Goal: Navigation & Orientation: Find specific page/section

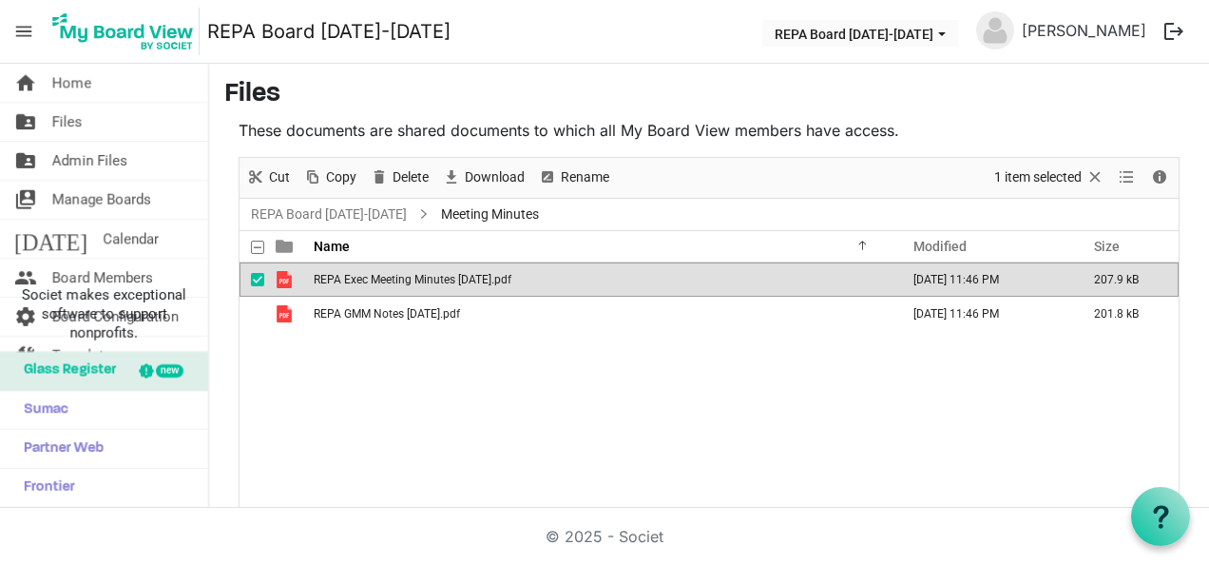
scroll to position [75, 0]
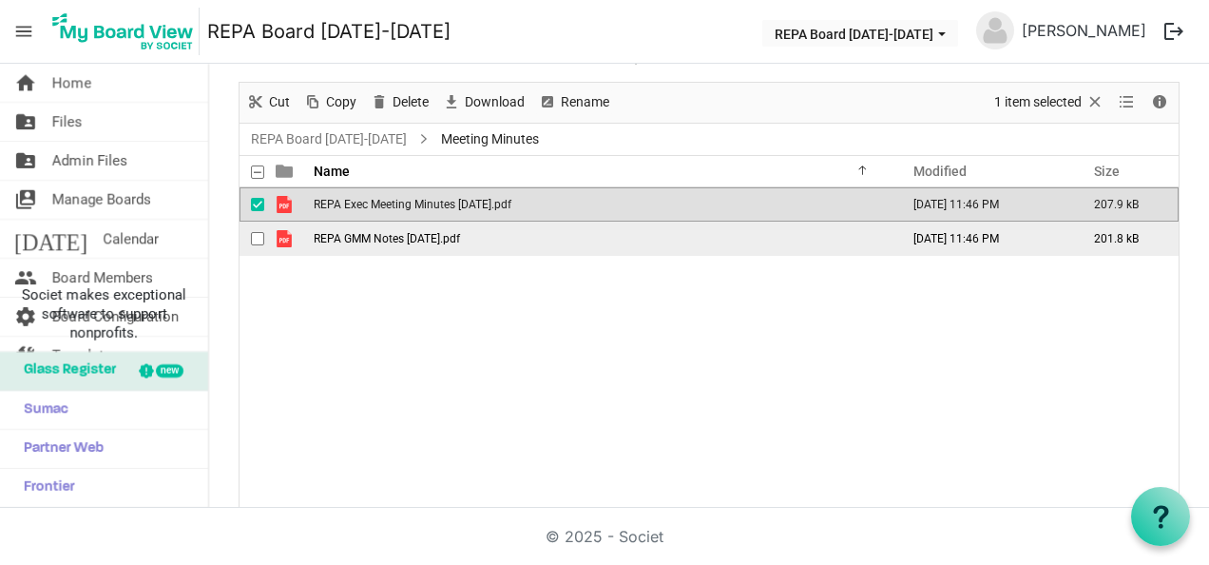
click at [378, 243] on td "REPA GMM Notes April 22, 2025.pdf" at bounding box center [600, 238] width 585 height 34
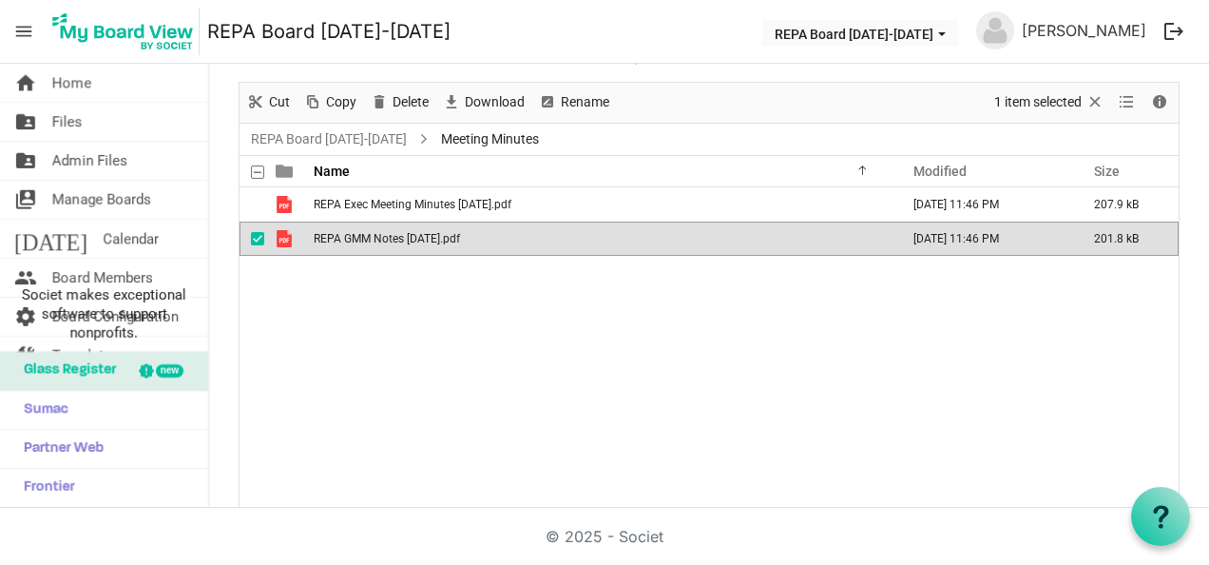
click at [378, 243] on td "REPA GMM Notes April 22, 2025.pdf" at bounding box center [600, 238] width 585 height 34
click at [76, 122] on span "Files" at bounding box center [67, 122] width 30 height 38
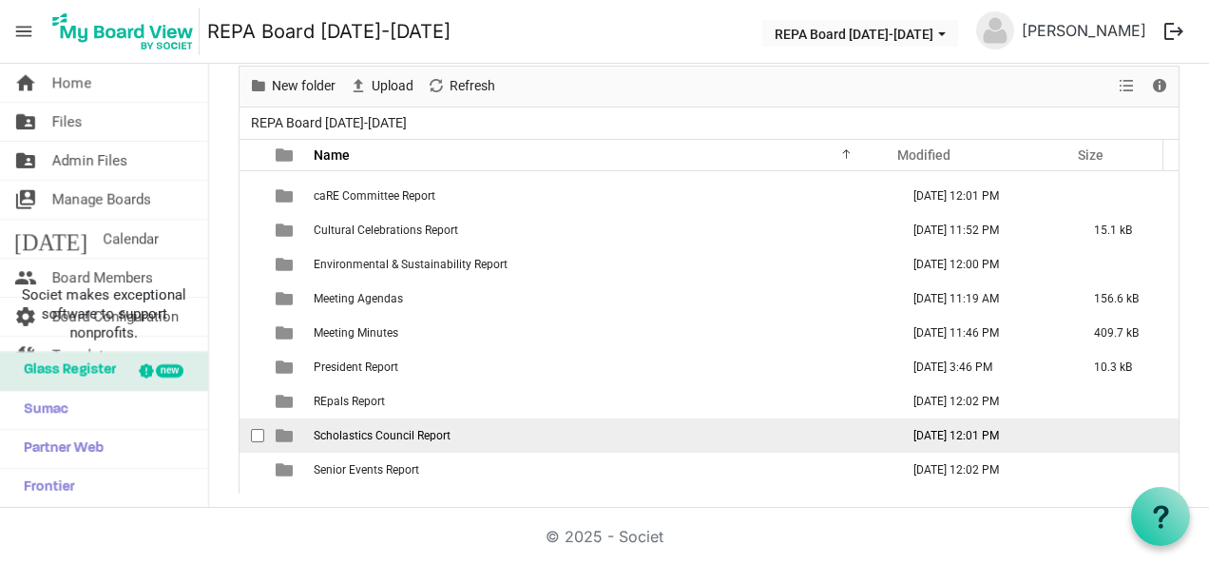
scroll to position [156, 0]
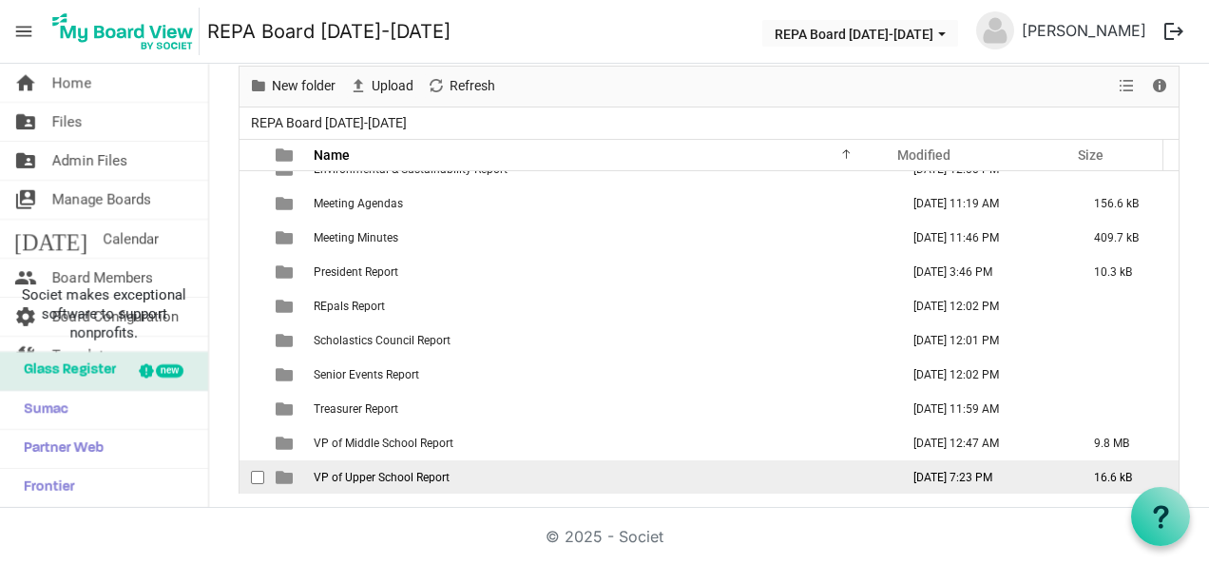
click at [354, 475] on span "VP of Upper School Report" at bounding box center [382, 476] width 136 height 13
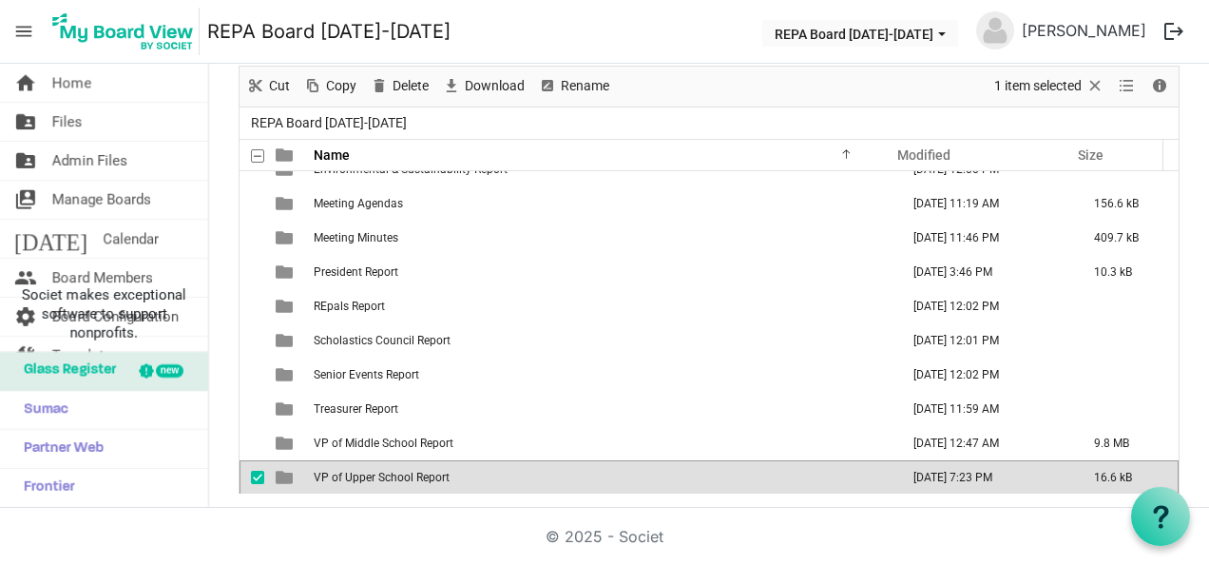
click at [354, 475] on span "VP of Upper School Report" at bounding box center [382, 476] width 136 height 13
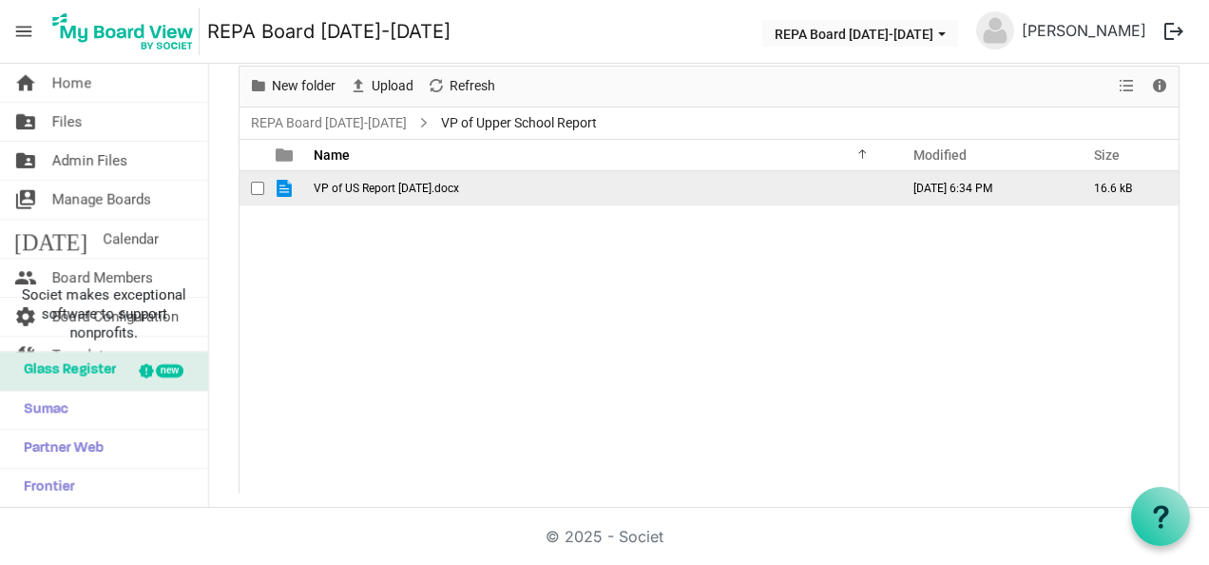
click at [381, 192] on span "VP of US Report August 2025.docx" at bounding box center [386, 188] width 145 height 13
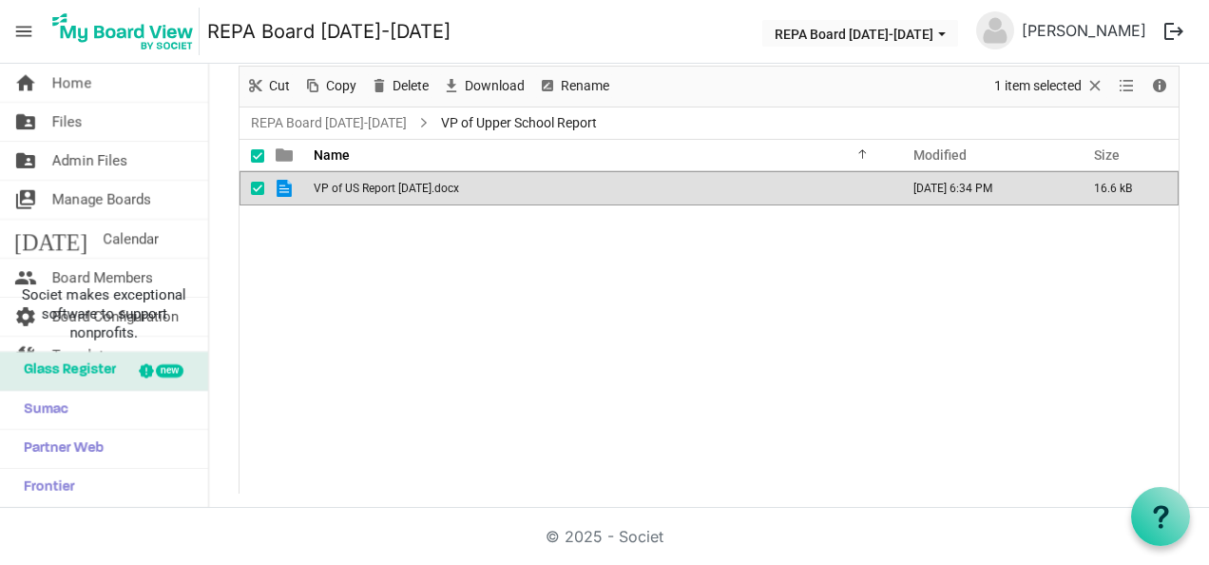
click at [381, 192] on span "VP of US Report August 2025.docx" at bounding box center [386, 188] width 145 height 13
click at [302, 120] on link "REPA Board [DATE]-[DATE]" at bounding box center [328, 123] width 163 height 24
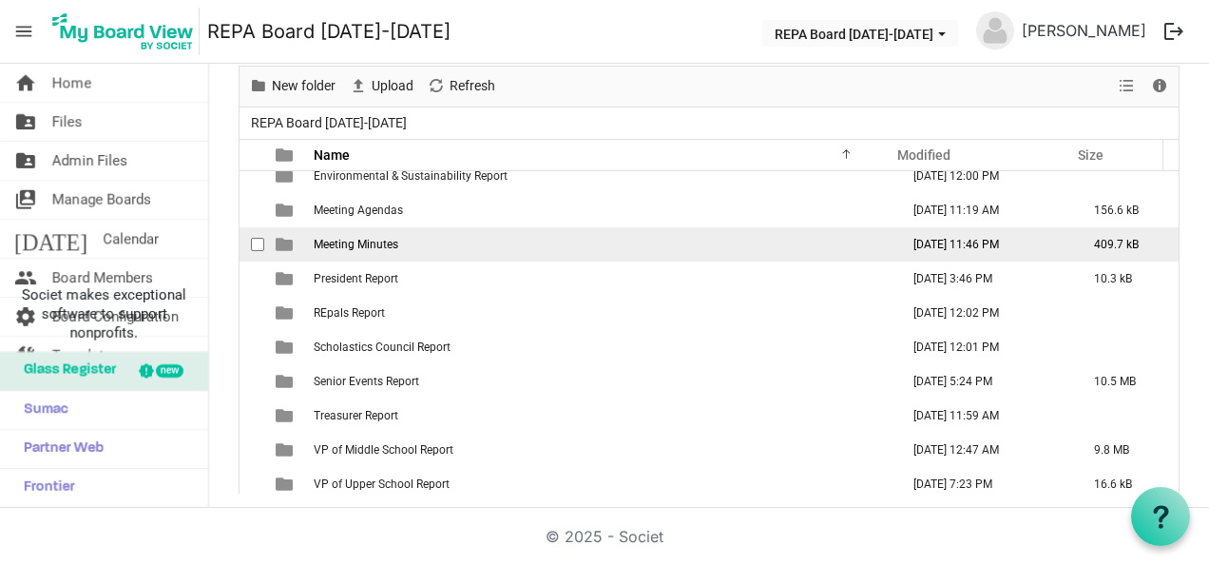
scroll to position [156, 0]
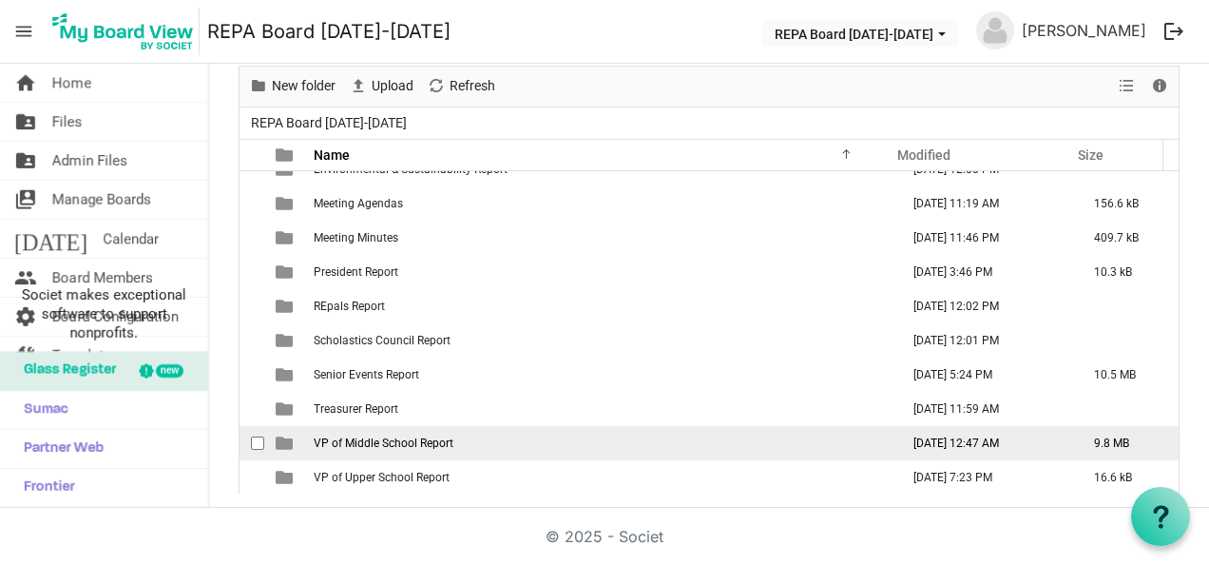
click at [439, 447] on span "VP of Middle School Report" at bounding box center [384, 442] width 140 height 13
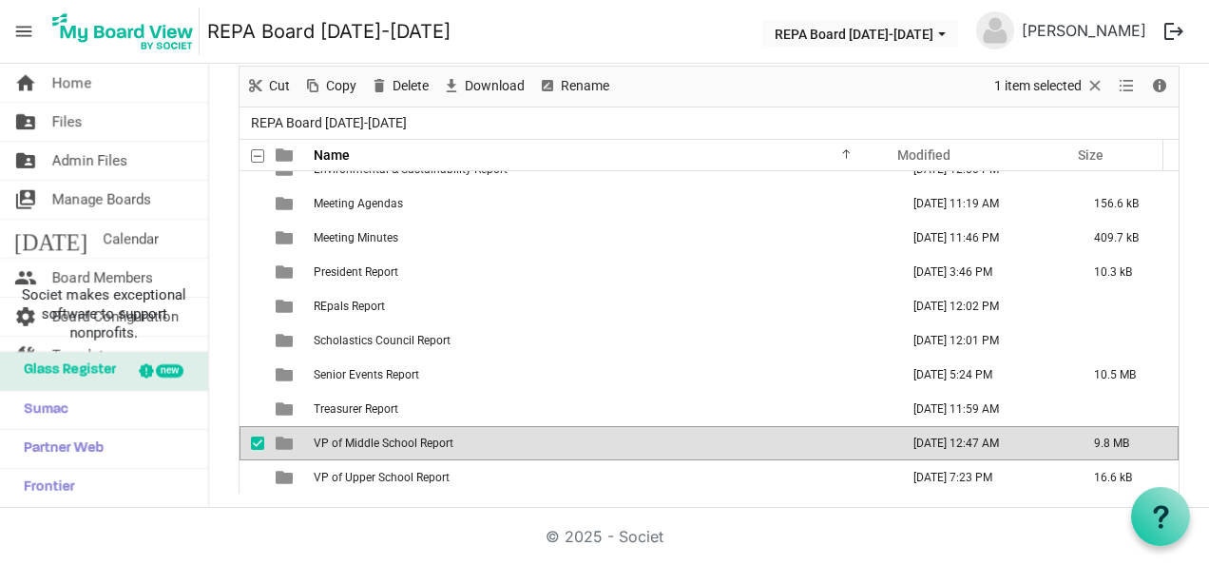
click at [439, 447] on span "VP of Middle School Report" at bounding box center [384, 442] width 140 height 13
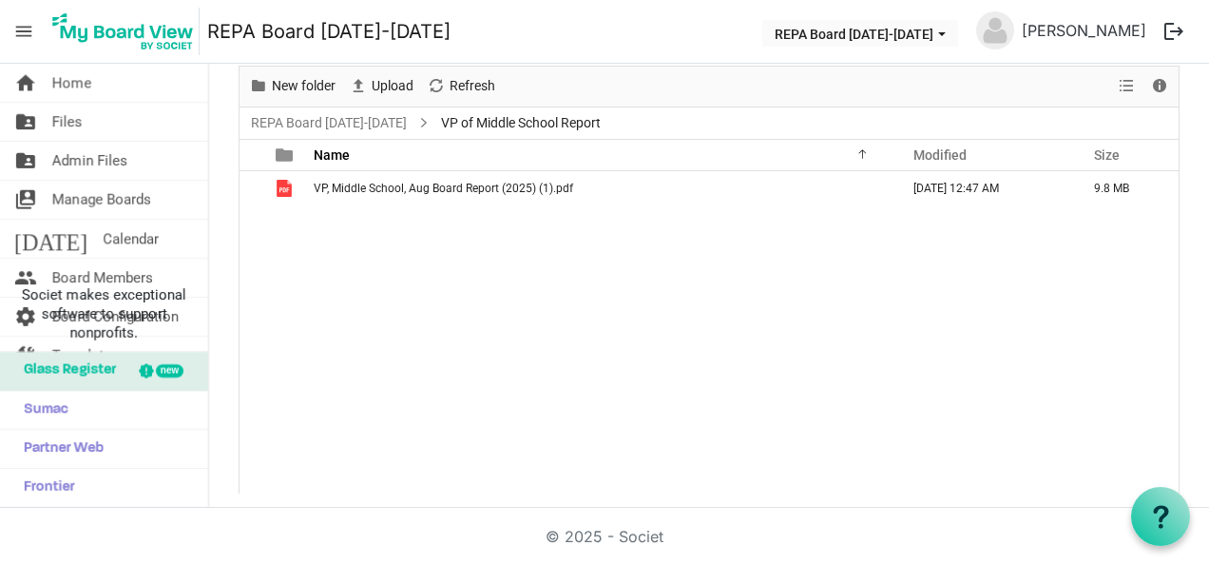
scroll to position [0, 0]
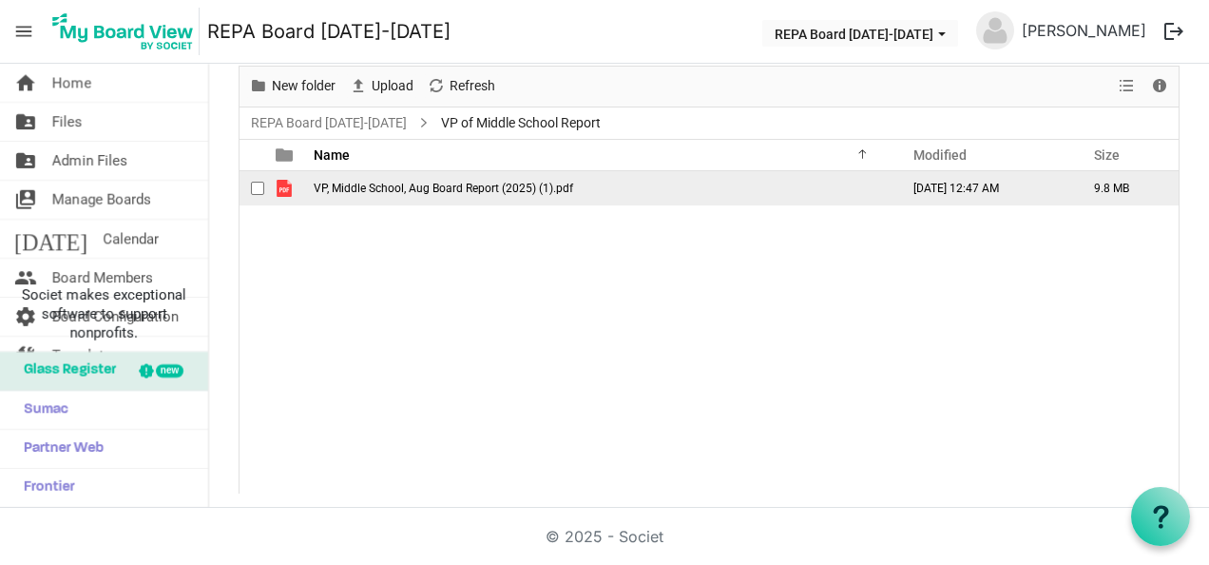
click at [406, 196] on td "VP, Middle School, Aug Board Report (2025) (1).pdf" at bounding box center [600, 188] width 585 height 34
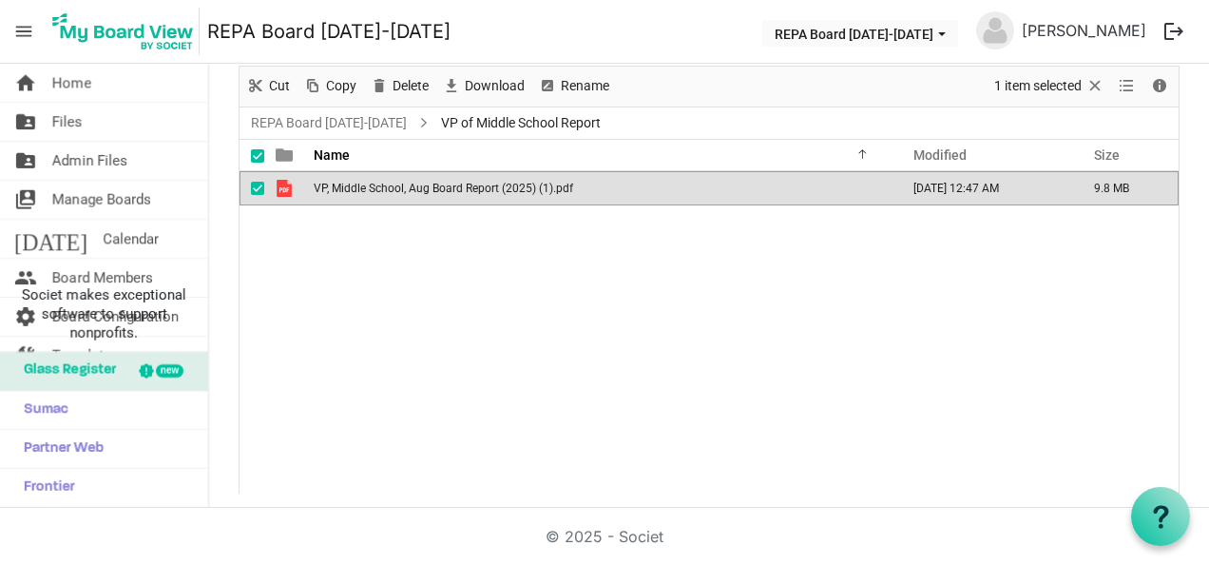
click at [406, 196] on td "VP, Middle School, Aug Board Report (2025) (1).pdf" at bounding box center [600, 188] width 585 height 34
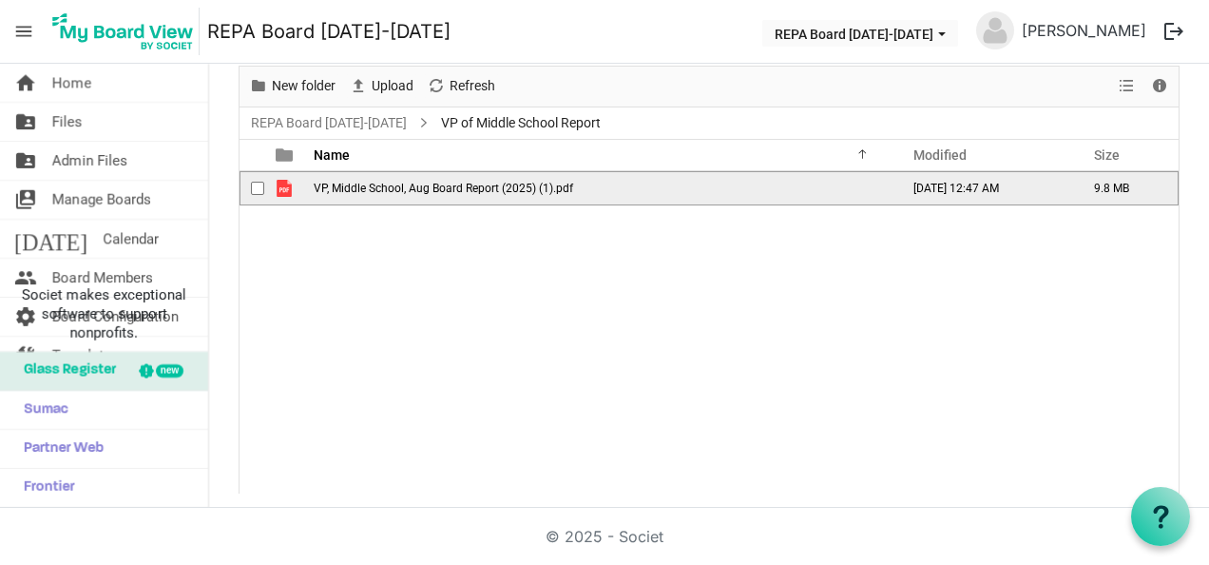
click at [406, 196] on td "VP, Middle School, Aug Board Report (2025) (1).pdf" at bounding box center [600, 188] width 585 height 34
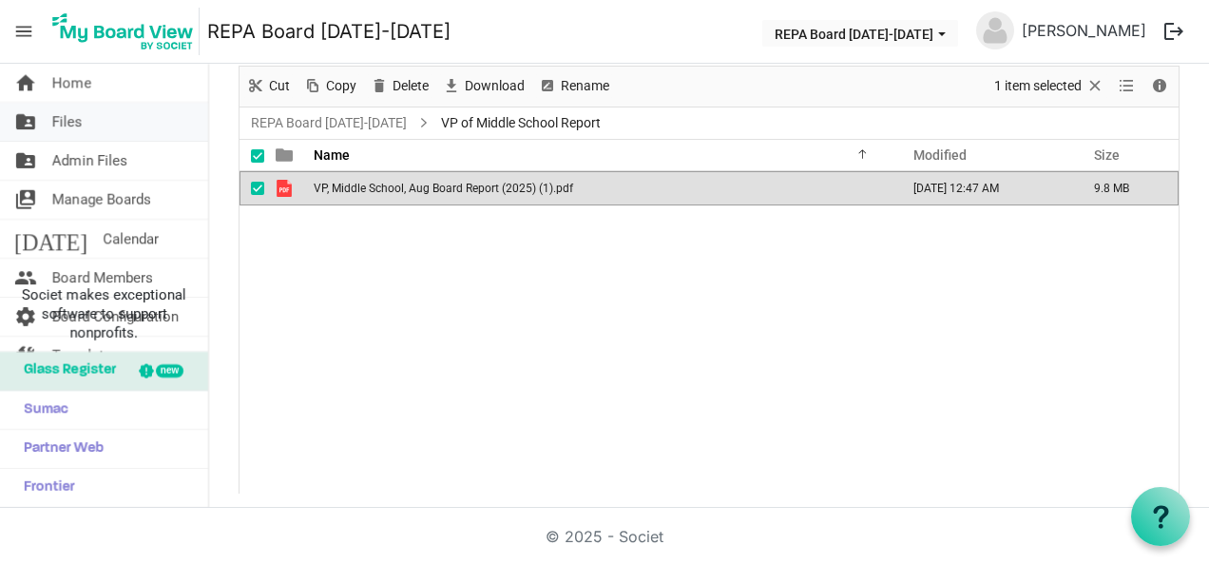
click at [90, 121] on link "folder_shared Files" at bounding box center [104, 122] width 208 height 38
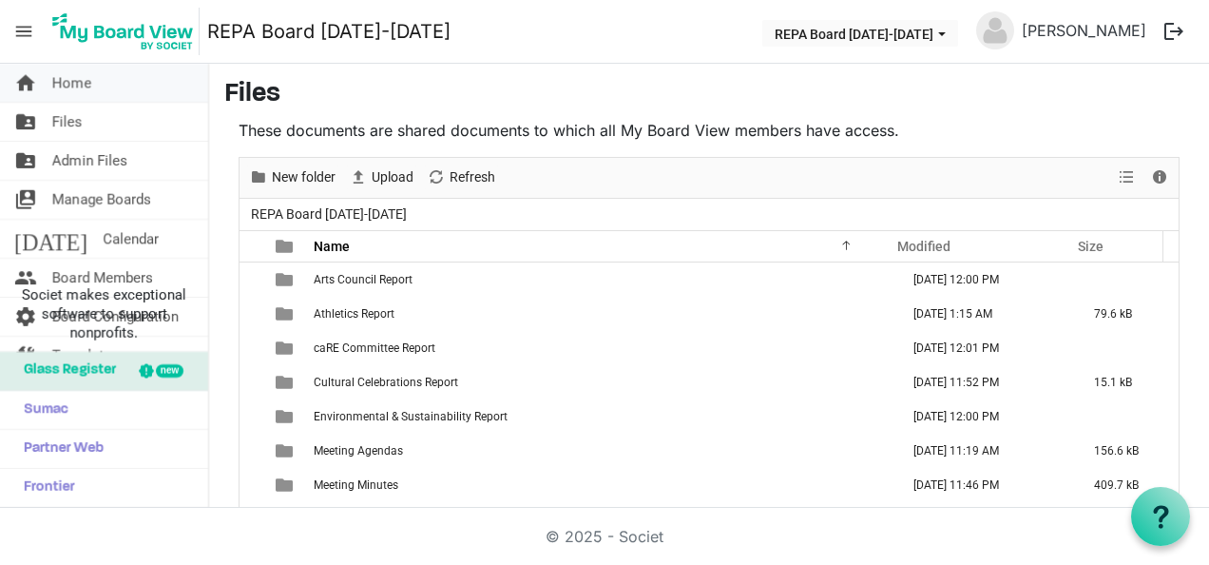
click at [116, 93] on link "home Home" at bounding box center [104, 83] width 208 height 38
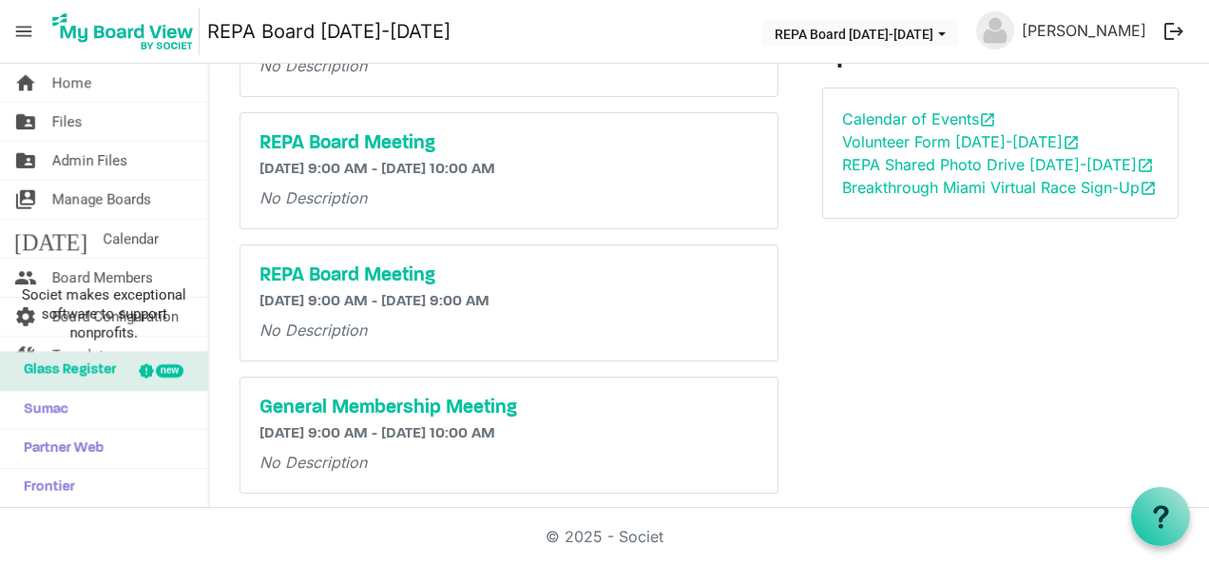
scroll to position [380, 0]
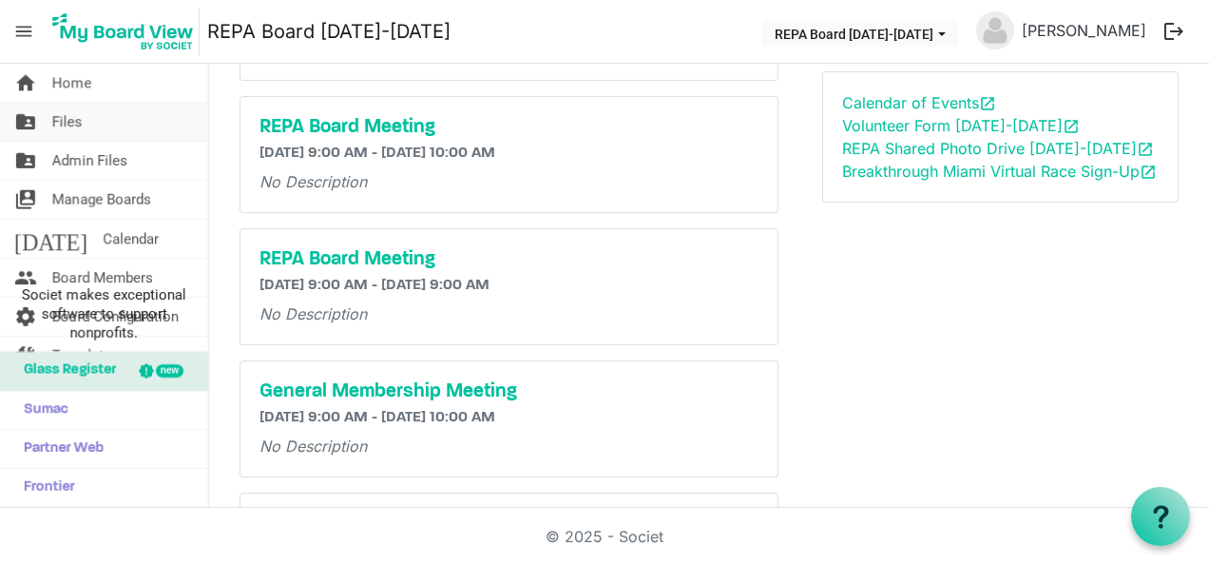
click at [156, 129] on link "folder_shared Files" at bounding box center [104, 122] width 208 height 38
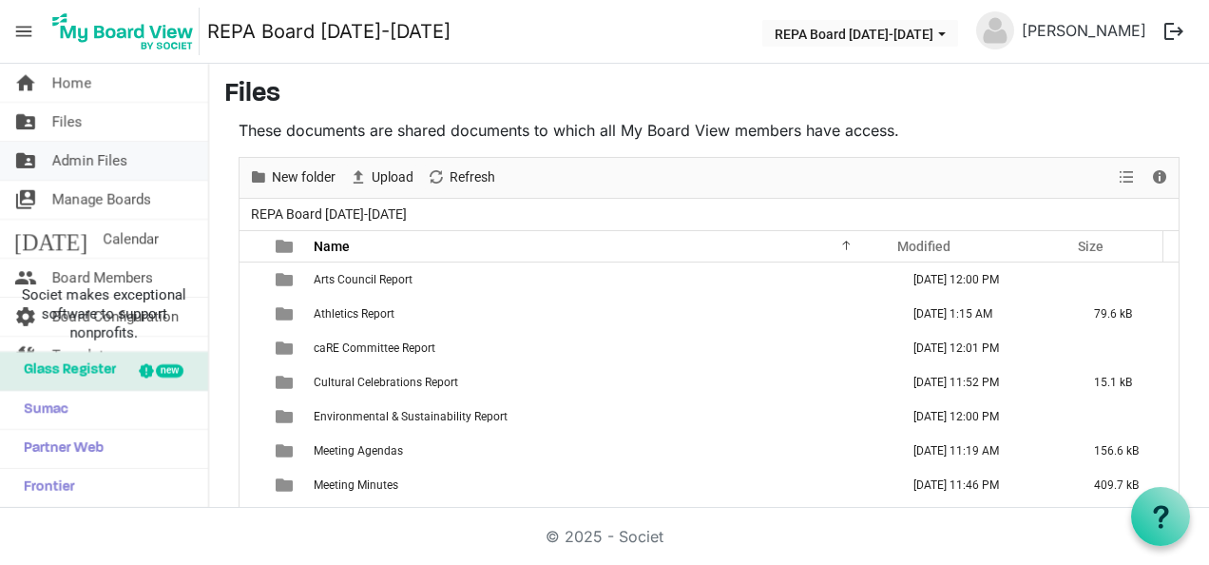
click at [105, 165] on span "Admin Files" at bounding box center [89, 161] width 75 height 38
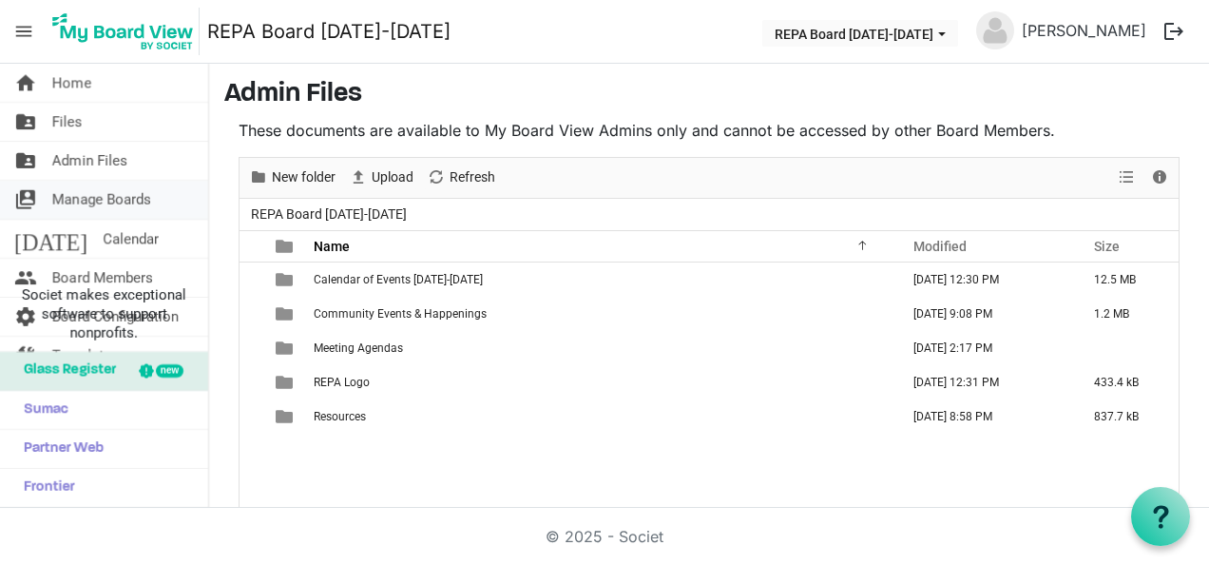
click at [126, 211] on span "Manage Boards" at bounding box center [101, 200] width 99 height 38
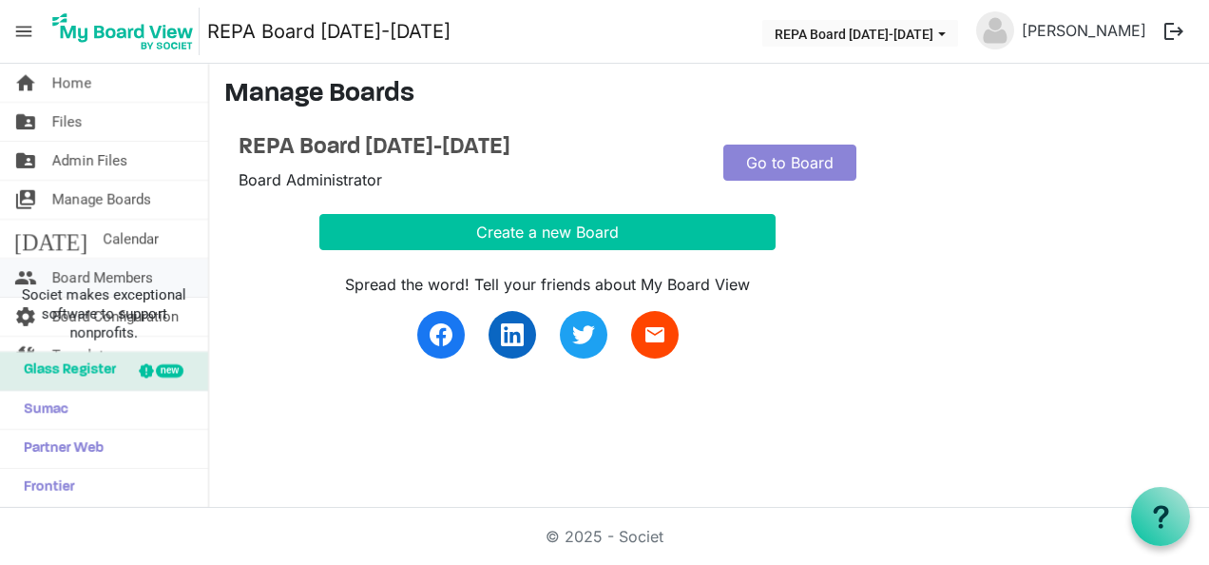
click at [127, 277] on span "Board Members" at bounding box center [102, 278] width 101 height 38
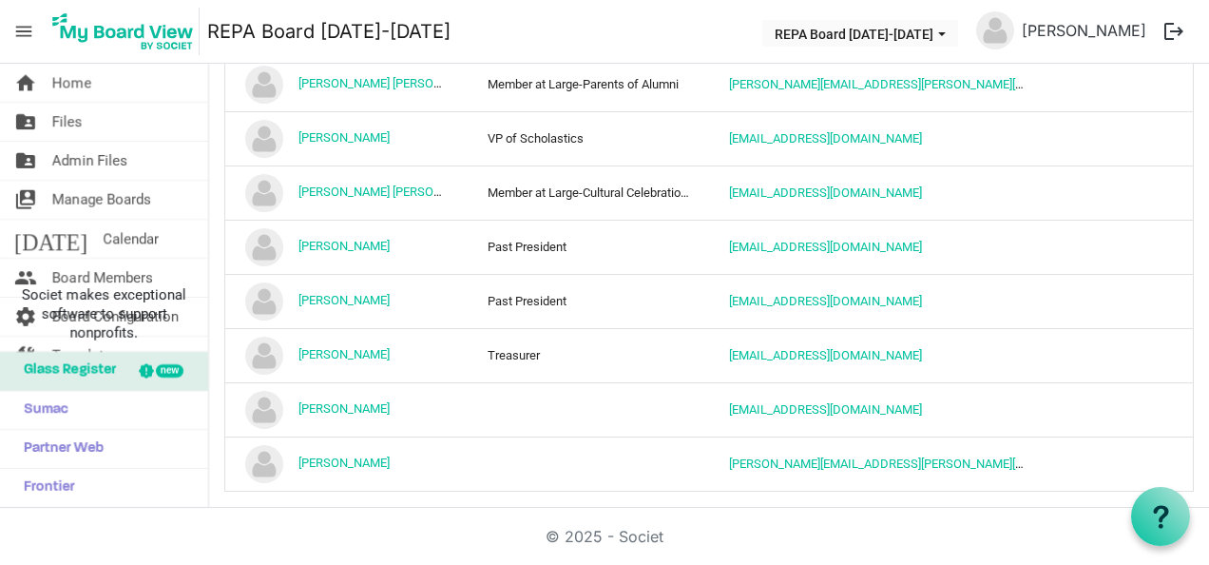
scroll to position [1099, 0]
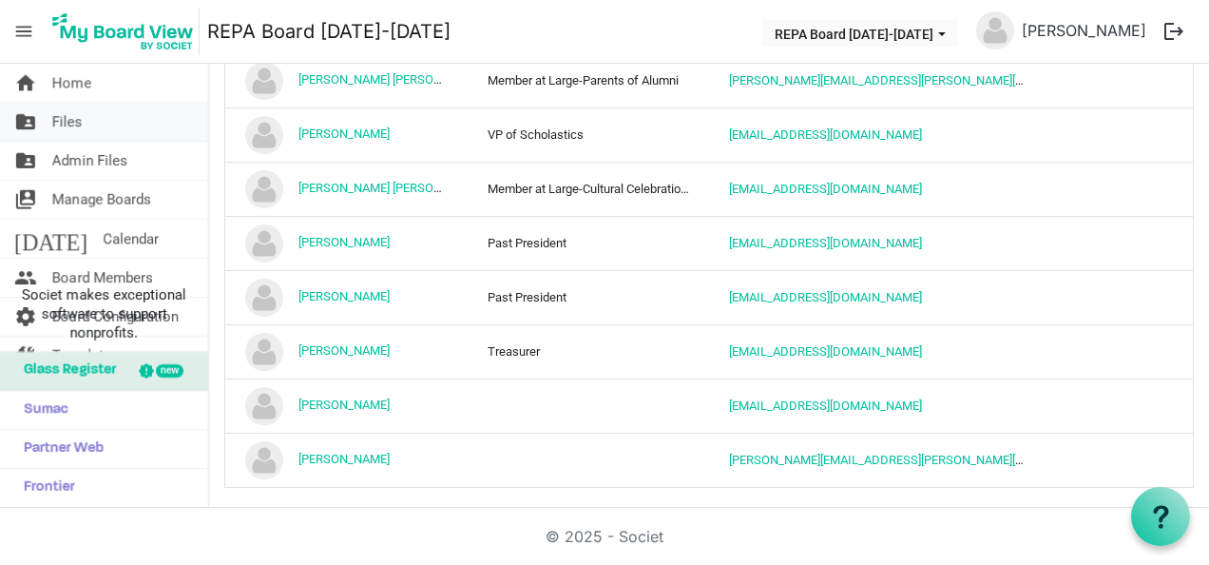
click at [74, 120] on span "Files" at bounding box center [67, 122] width 30 height 38
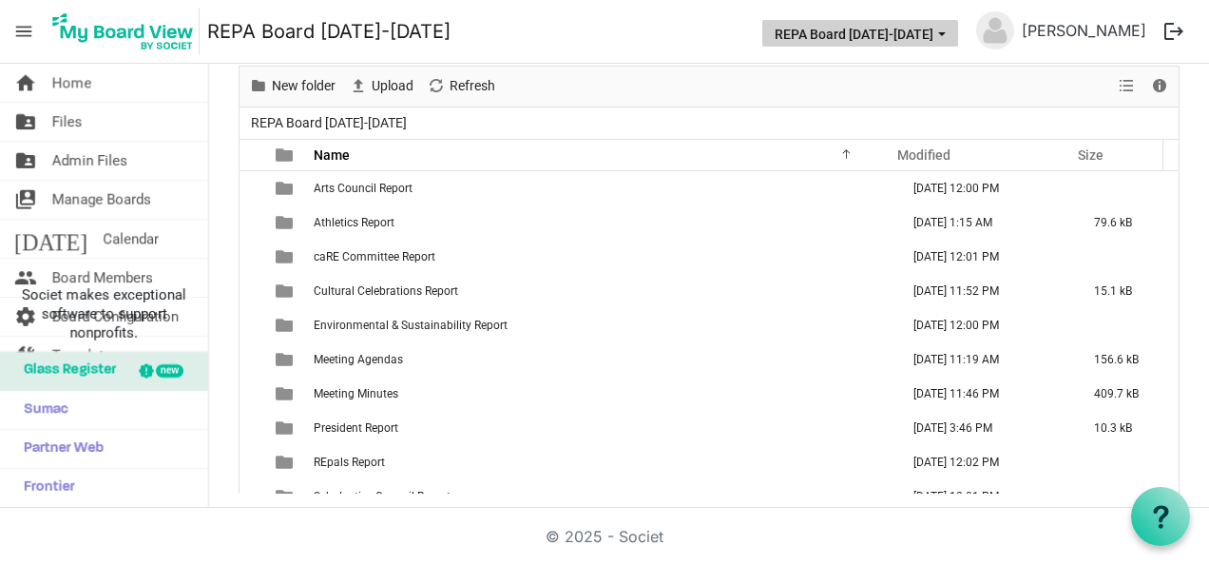
click at [958, 40] on button "REPA Board [DATE]-[DATE]" at bounding box center [860, 33] width 196 height 27
click at [669, 25] on nav "menu REPA Board 2025-2026 REPA Board 2025-2026 Gisell Torres logout" at bounding box center [604, 32] width 1209 height 64
click at [81, 114] on span "Files" at bounding box center [67, 122] width 30 height 38
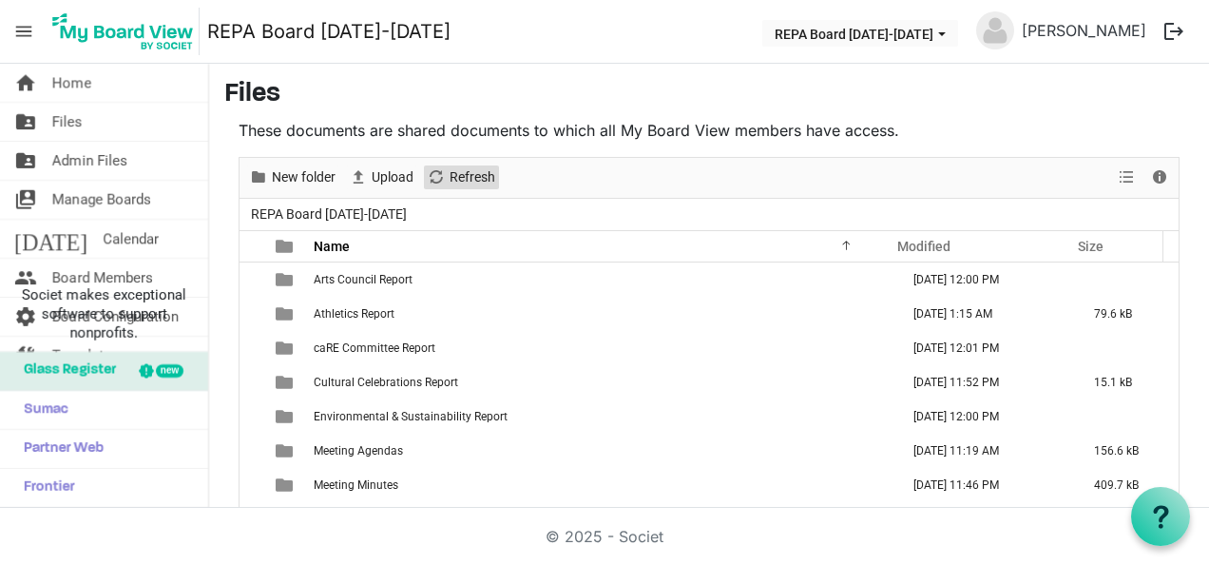
click at [469, 188] on span "Refresh" at bounding box center [472, 177] width 49 height 24
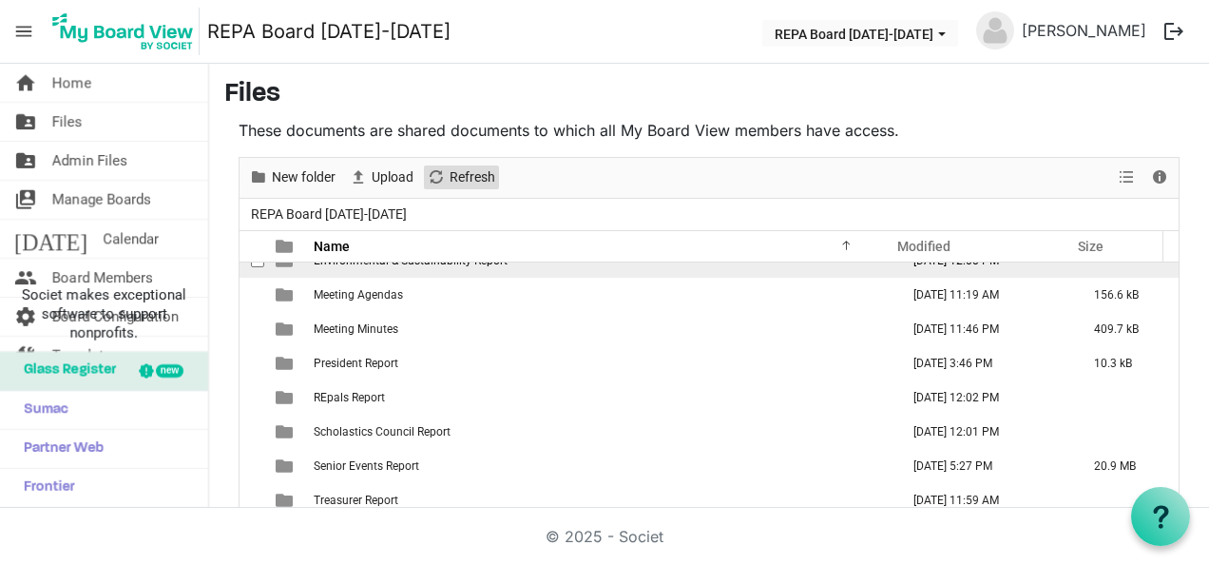
scroll to position [91, 0]
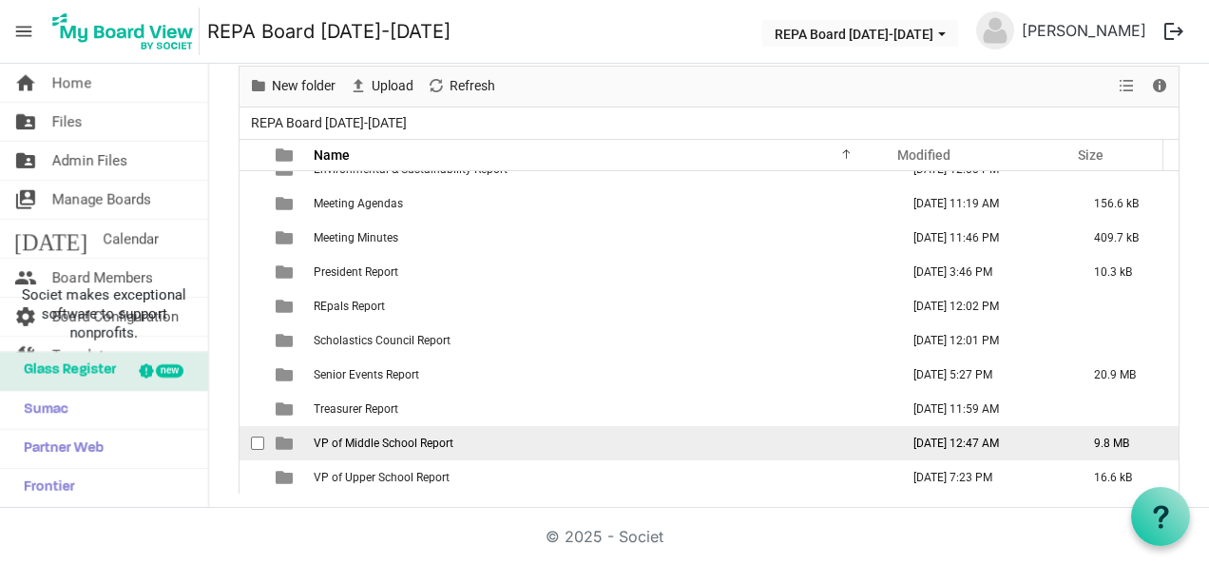
click at [419, 447] on span "VP of Middle School Report" at bounding box center [384, 442] width 140 height 13
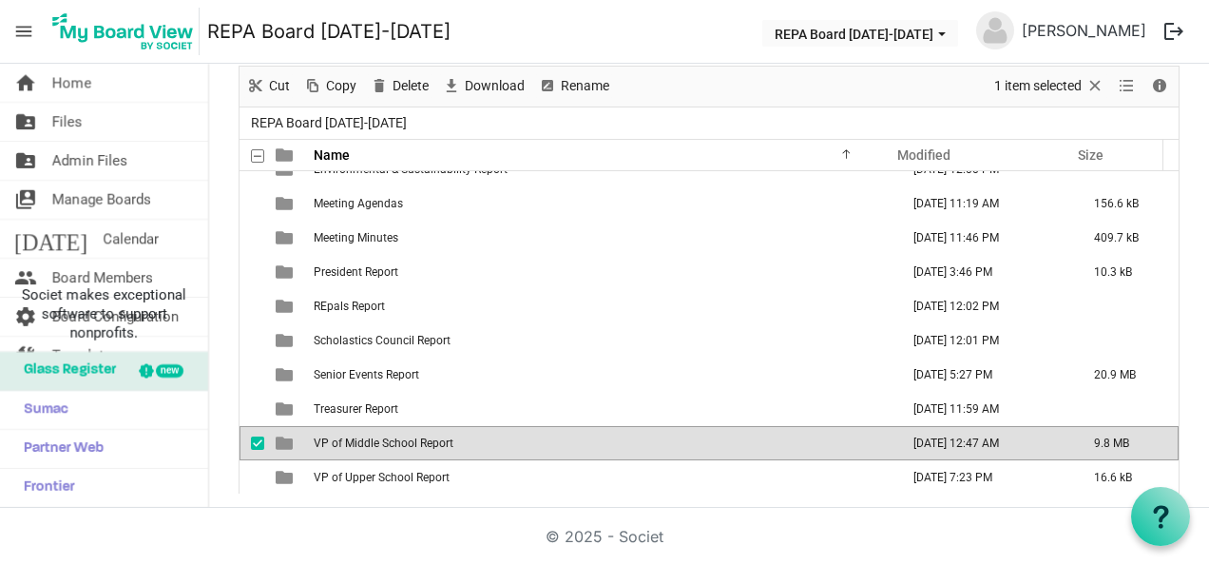
click at [419, 447] on span "VP of Middle School Report" at bounding box center [384, 442] width 140 height 13
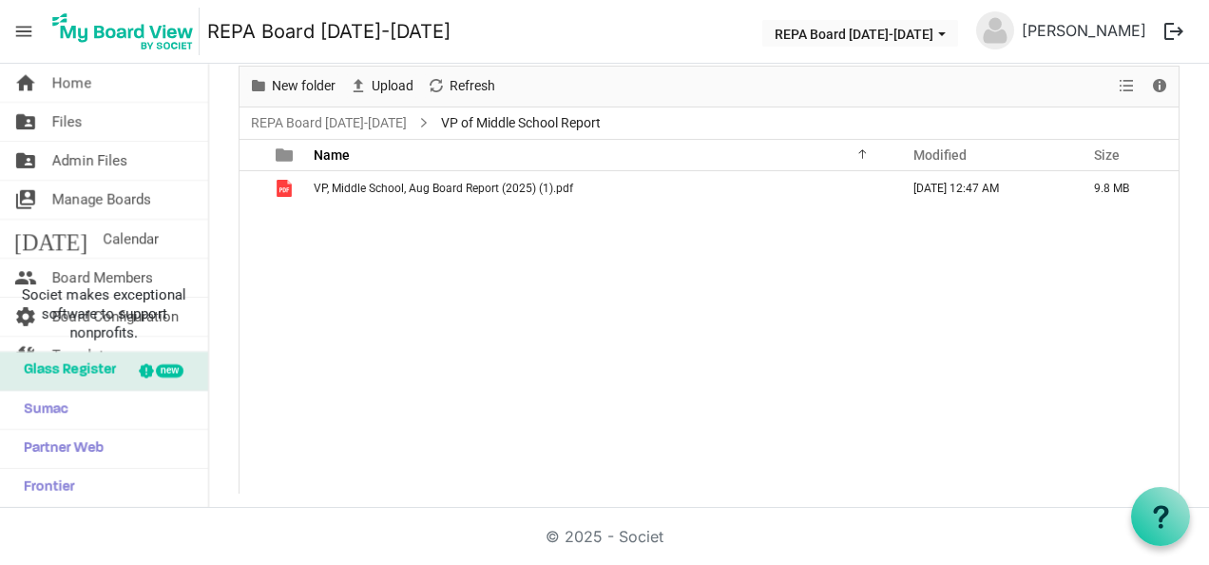
scroll to position [0, 0]
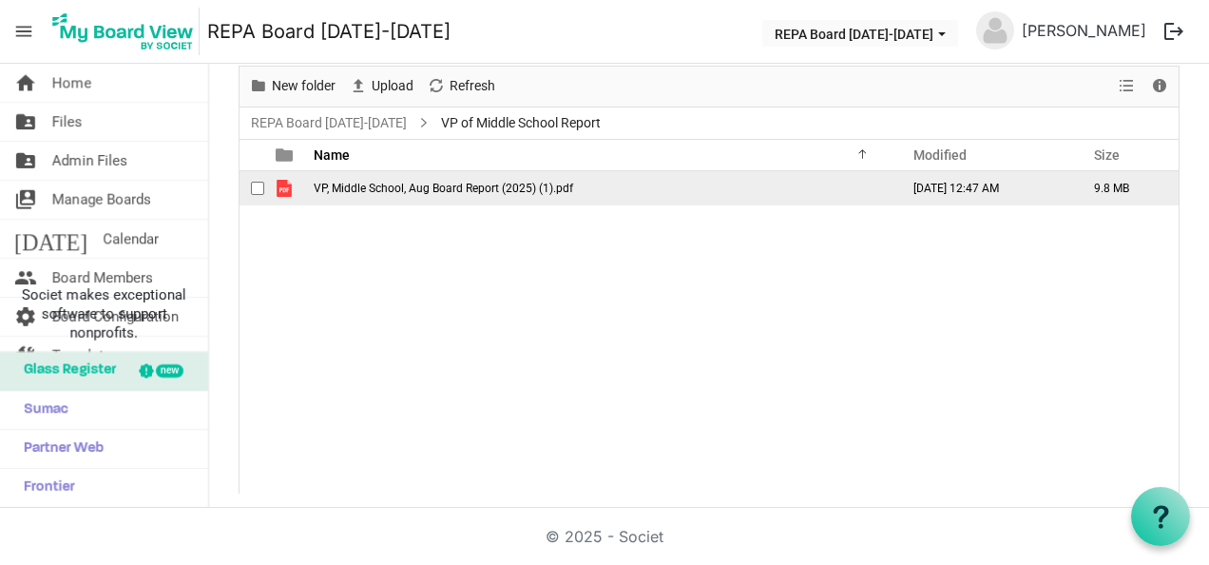
click at [407, 182] on span "VP, Middle School, Aug Board Report (2025) (1).pdf" at bounding box center [443, 188] width 259 height 13
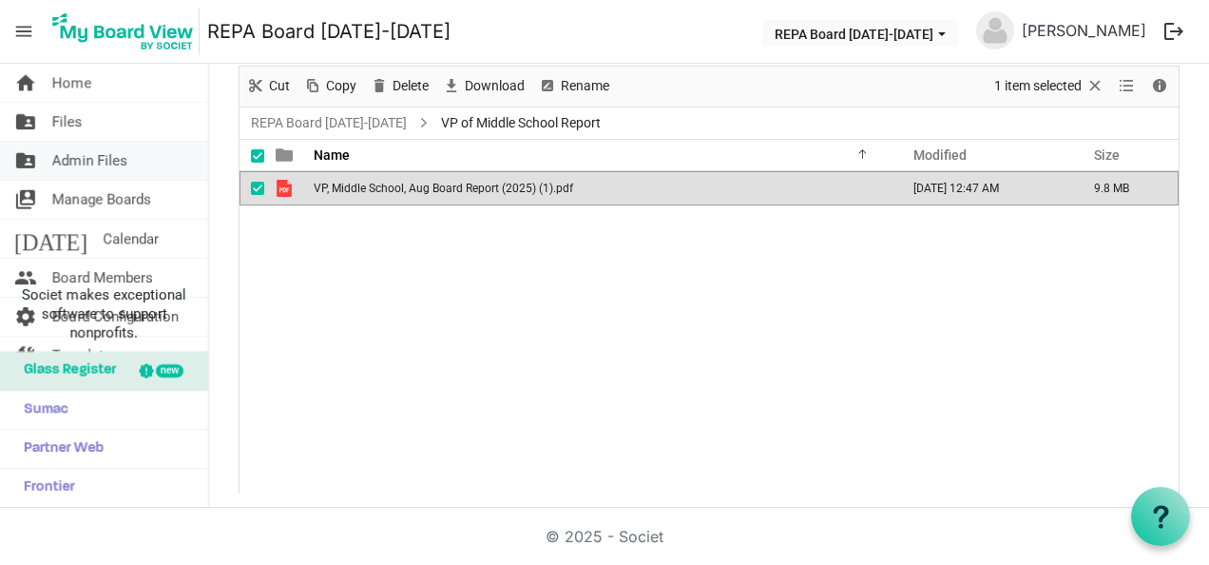
click at [66, 158] on span "Admin Files" at bounding box center [89, 161] width 75 height 38
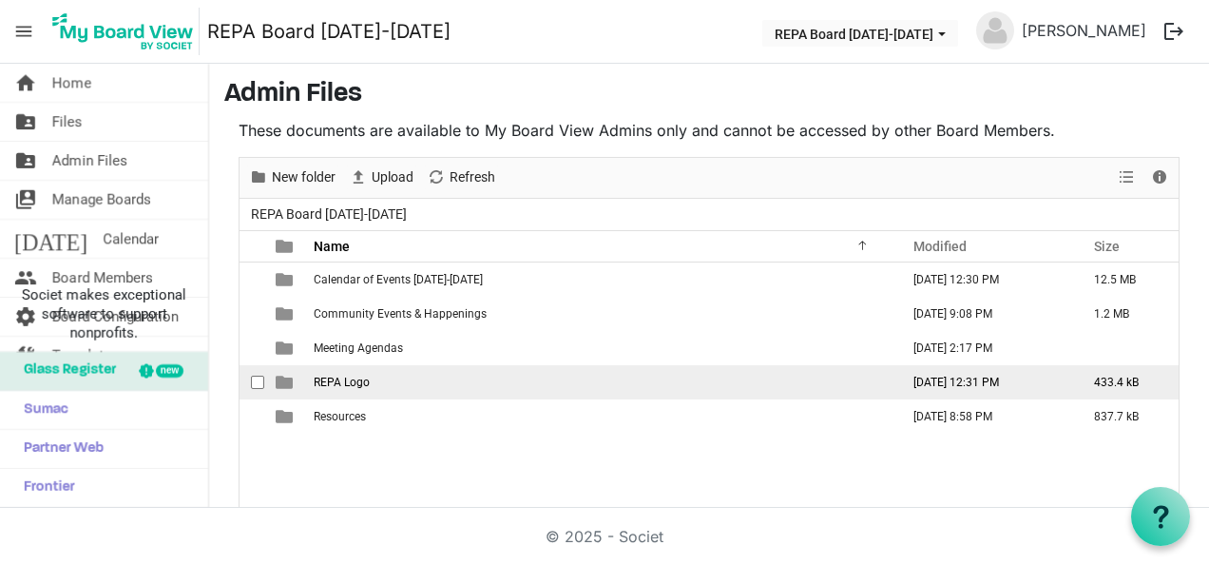
click at [373, 388] on td "REPA Logo" at bounding box center [600, 382] width 585 height 34
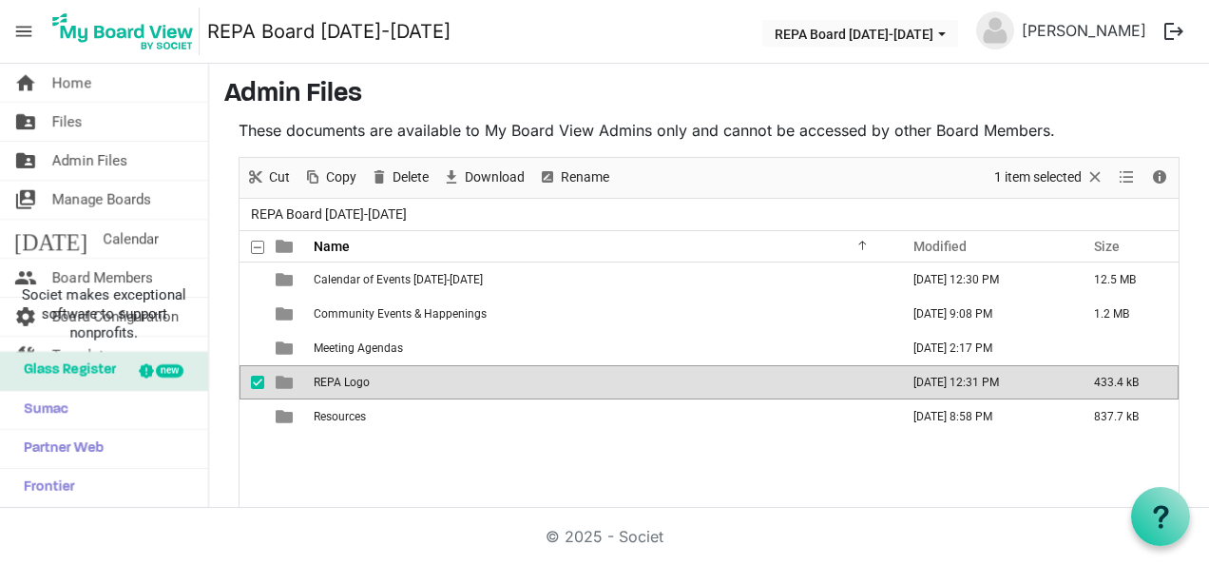
click at [373, 388] on td "REPA Logo" at bounding box center [600, 382] width 585 height 34
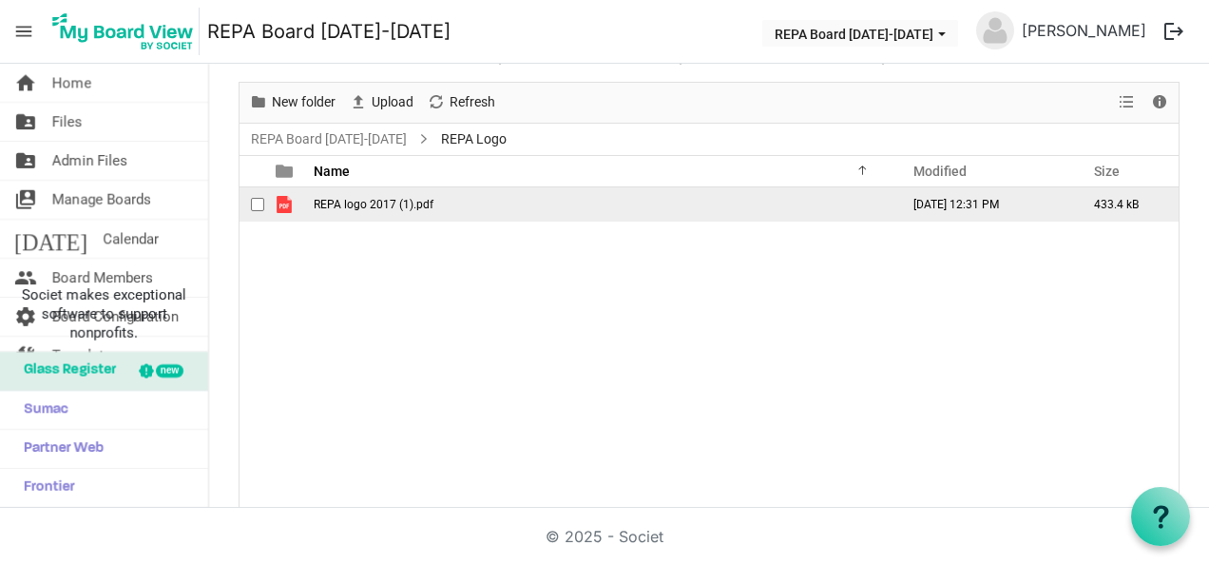
click at [359, 198] on span "REPA logo 2017 (1).pdf" at bounding box center [374, 204] width 120 height 13
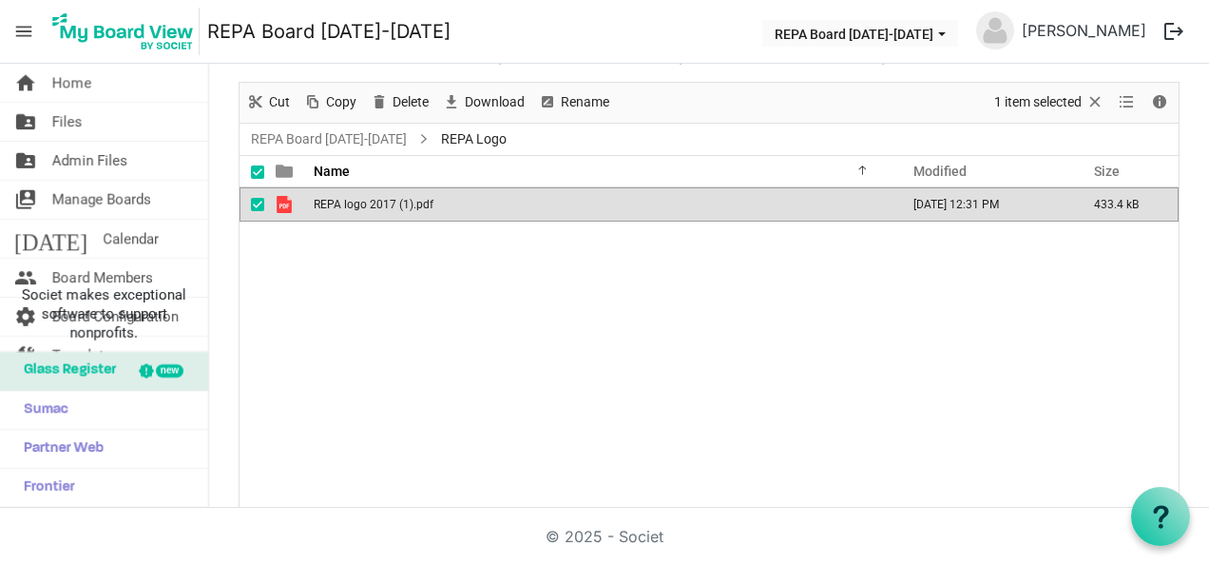
click at [359, 198] on span "REPA logo 2017 (1).pdf" at bounding box center [374, 204] width 120 height 13
